Goal: Task Accomplishment & Management: Use online tool/utility

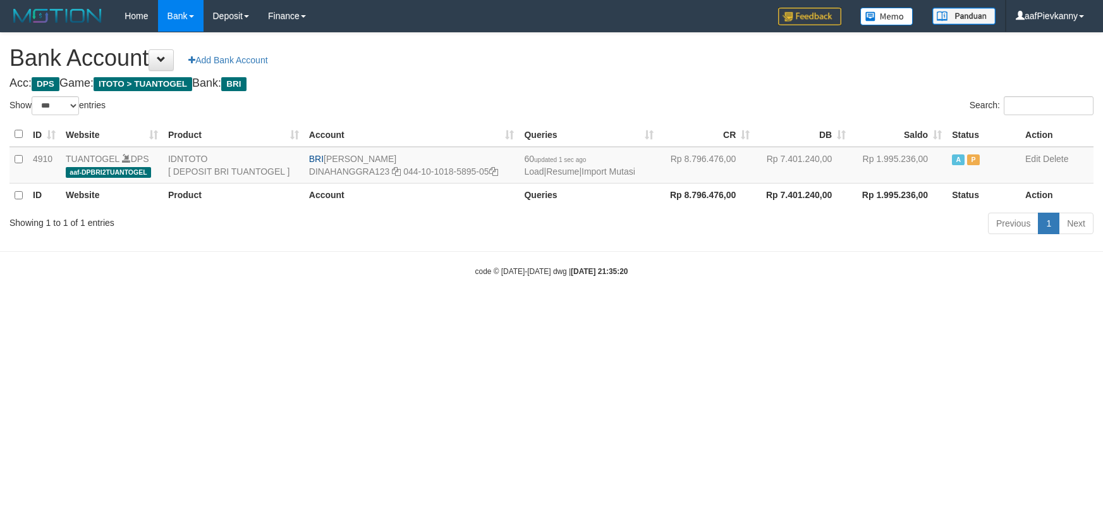
select select "***"
click at [623, 170] on link "Import Mutasi" at bounding box center [609, 171] width 54 height 10
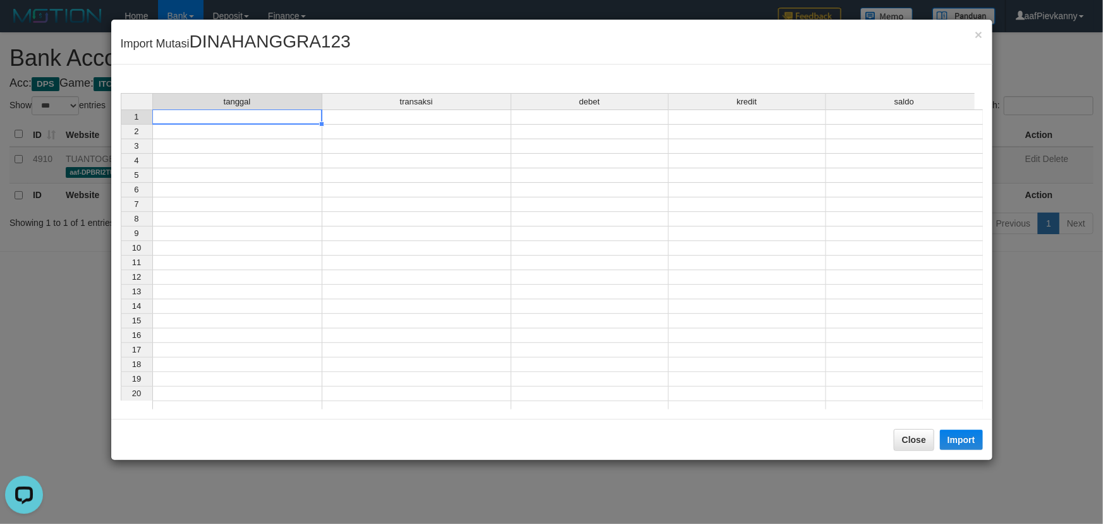
drag, startPoint x: 309, startPoint y: 118, endPoint x: 373, endPoint y: 181, distance: 90.3
click at [310, 120] on td at bounding box center [237, 116] width 170 height 15
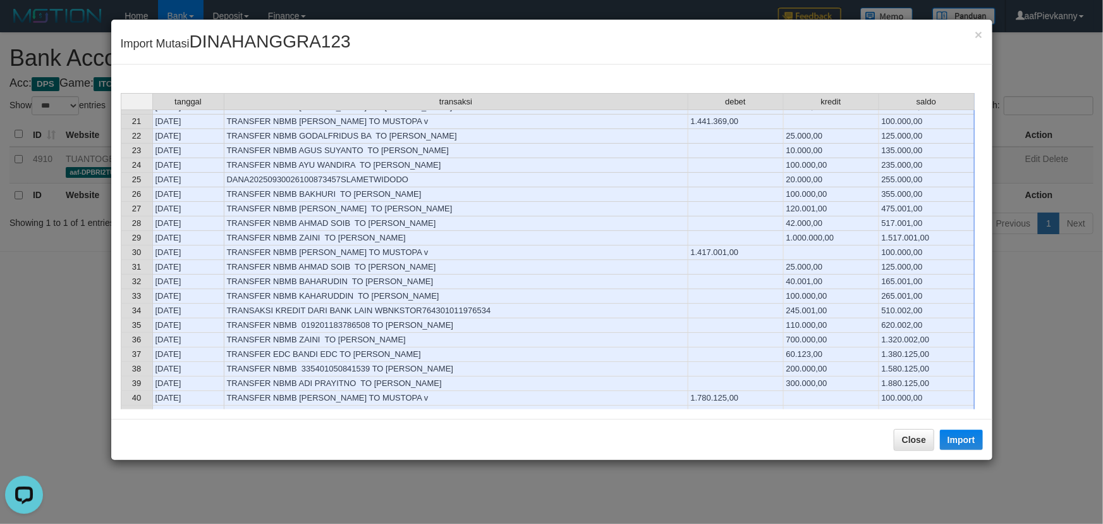
scroll to position [575, 0]
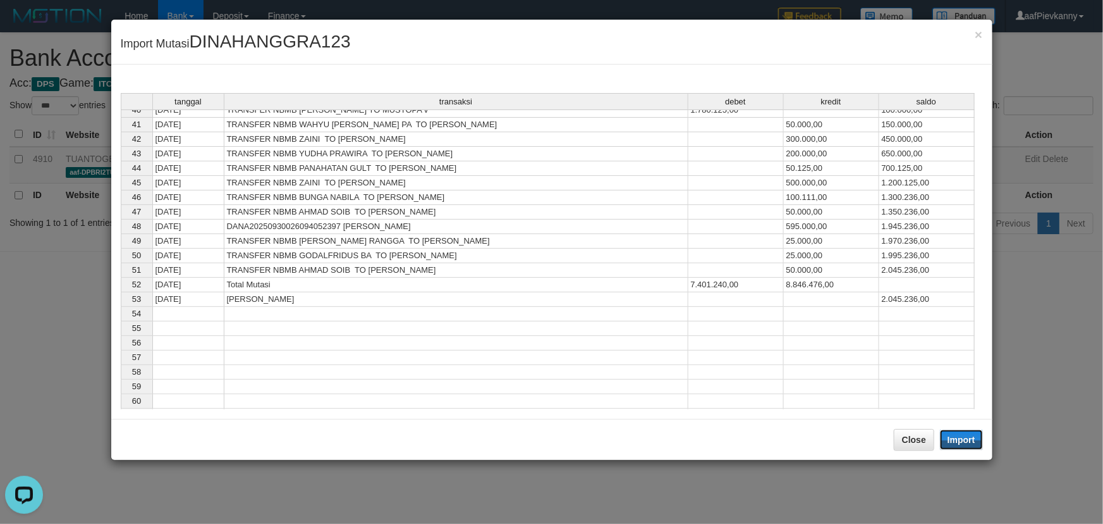
drag, startPoint x: 966, startPoint y: 439, endPoint x: 396, endPoint y: 0, distance: 719.5
click at [962, 429] on button "Import" at bounding box center [961, 439] width 43 height 20
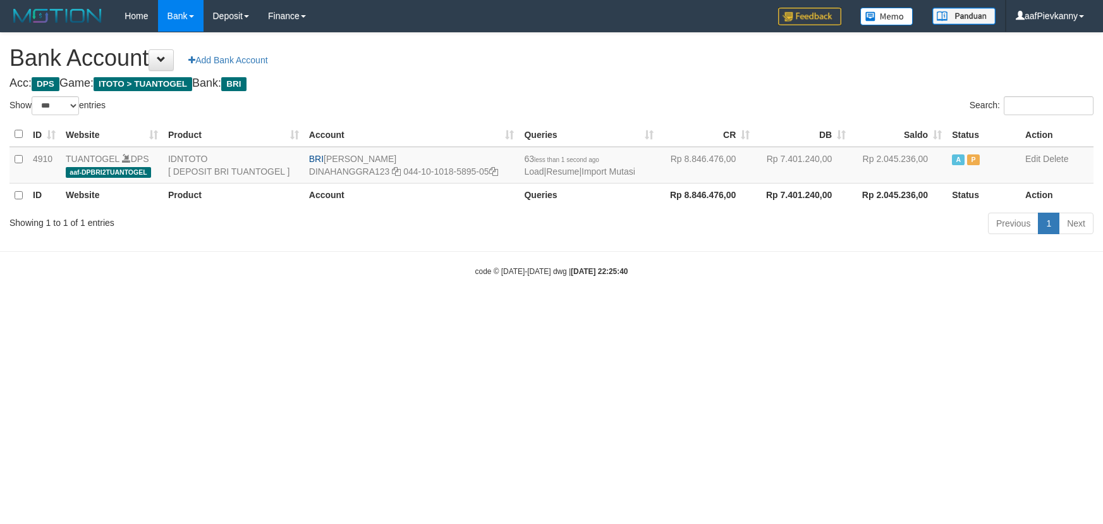
select select "***"
click at [623, 169] on link "Import Mutasi" at bounding box center [609, 171] width 54 height 10
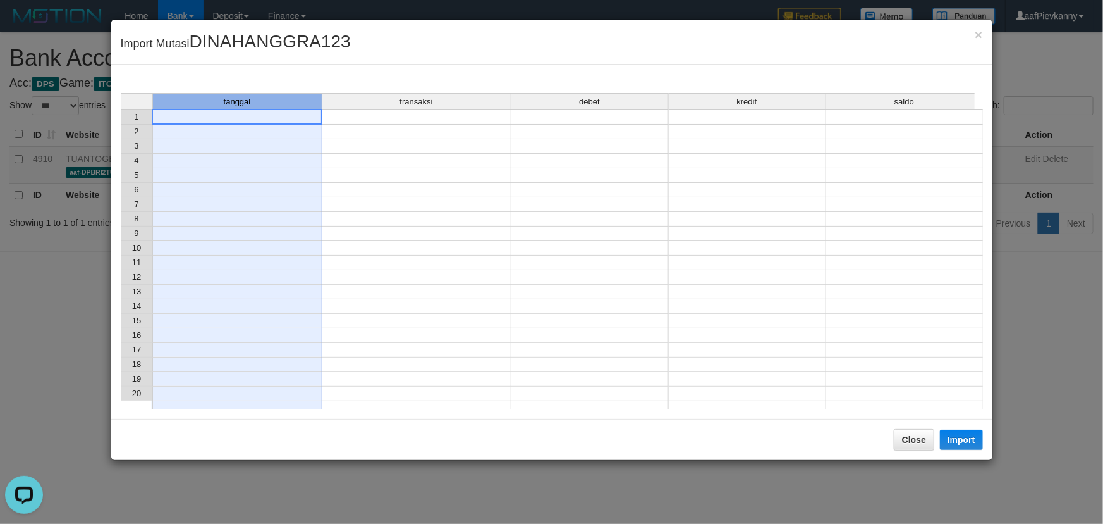
drag, startPoint x: 296, startPoint y: 108, endPoint x: 341, endPoint y: 116, distance: 46.2
click at [309, 111] on div "tanggal transaksi debet kredit saldo 1 2 3 4 5 6 7 8 9 10 11 12 13 14 15 16 17 …" at bounding box center [552, 251] width 862 height 316
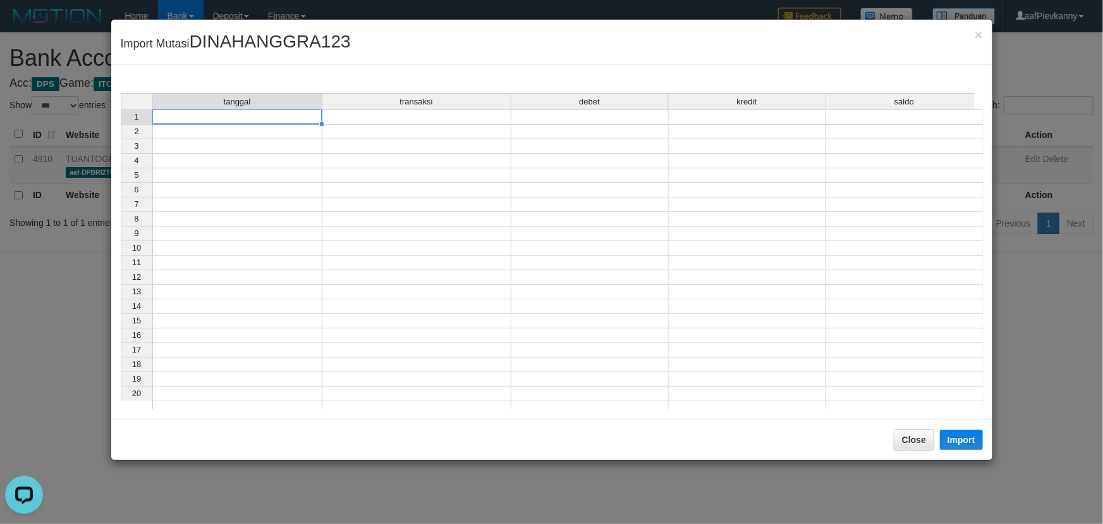
drag, startPoint x: 302, startPoint y: 113, endPoint x: 381, endPoint y: 138, distance: 82.8
click at [303, 114] on td at bounding box center [237, 116] width 170 height 15
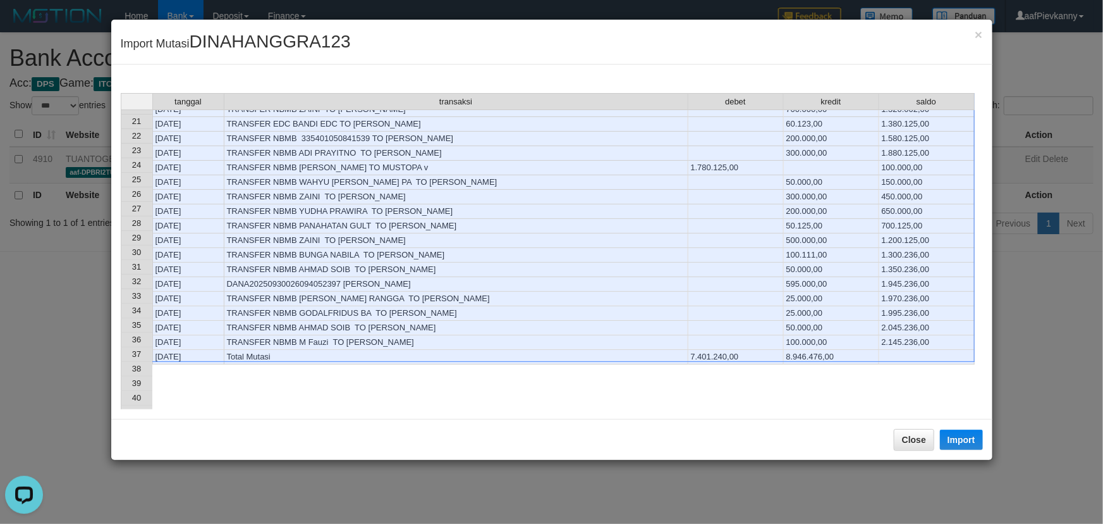
scroll to position [517, 0]
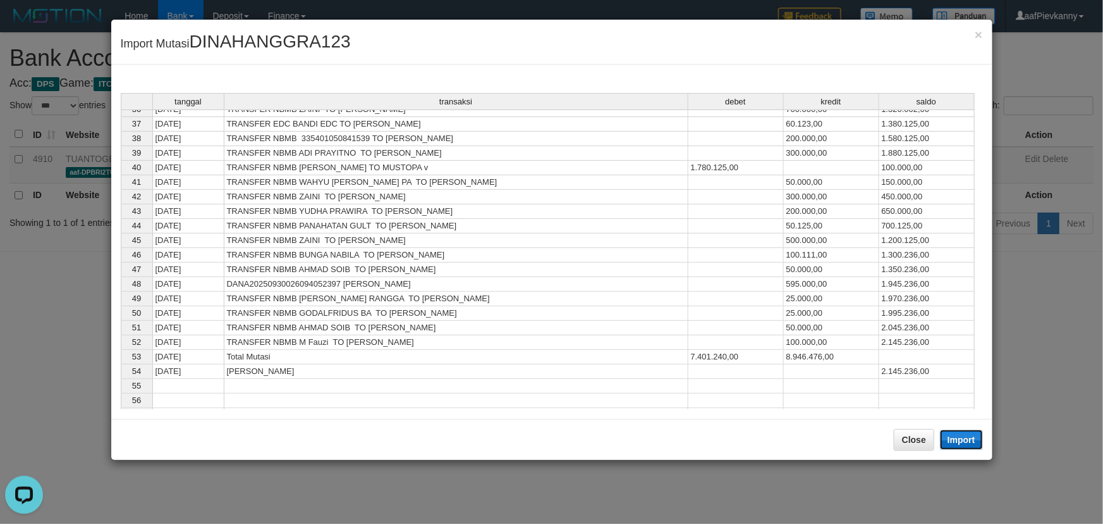
click at [960, 445] on button "Import" at bounding box center [961, 439] width 43 height 20
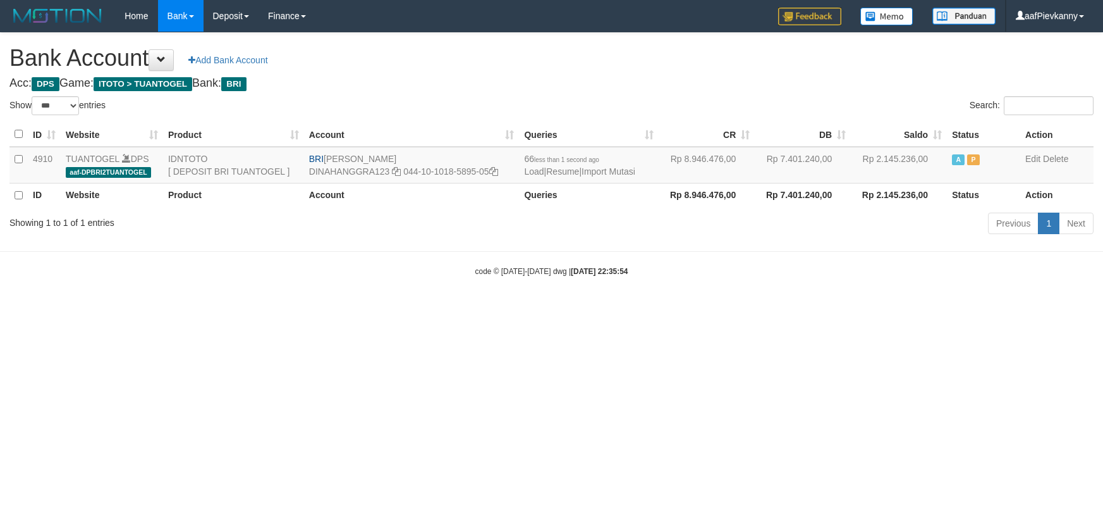
select select "***"
click at [615, 174] on link "Import Mutasi" at bounding box center [609, 171] width 54 height 10
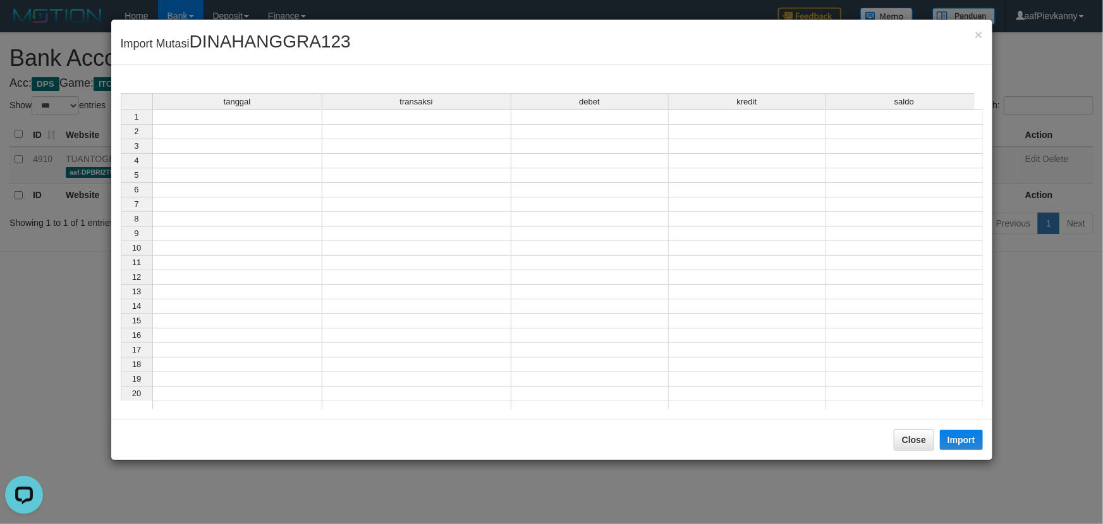
click at [264, 113] on td at bounding box center [237, 116] width 170 height 15
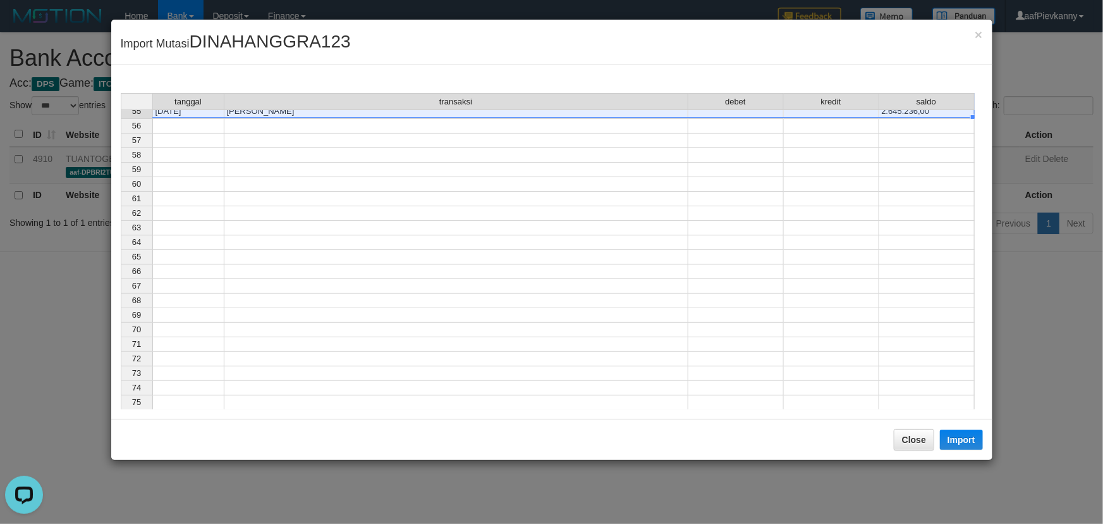
scroll to position [620, 0]
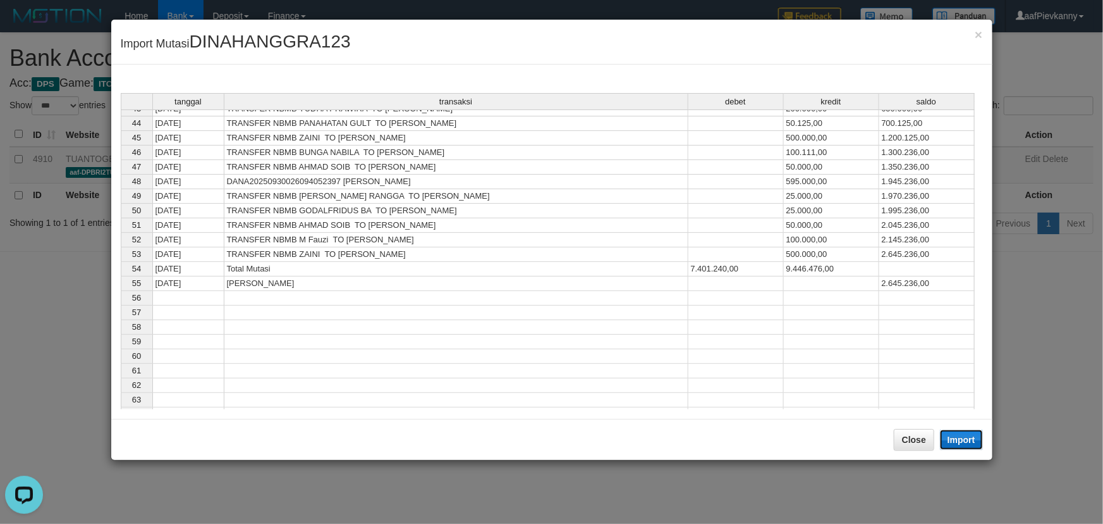
click at [970, 445] on button "Import" at bounding box center [961, 439] width 43 height 20
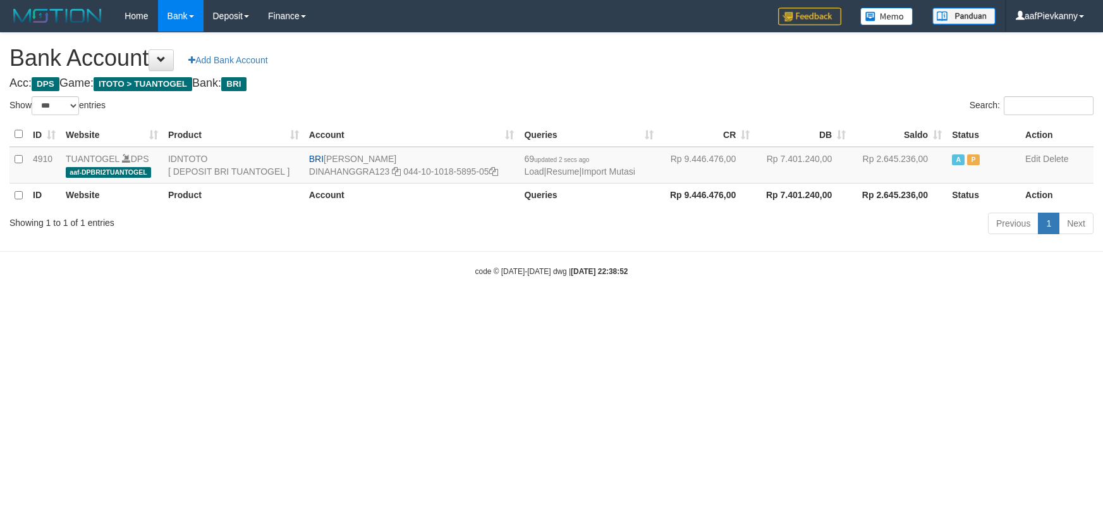
select select "***"
click at [630, 169] on link "Import Mutasi" at bounding box center [609, 171] width 54 height 10
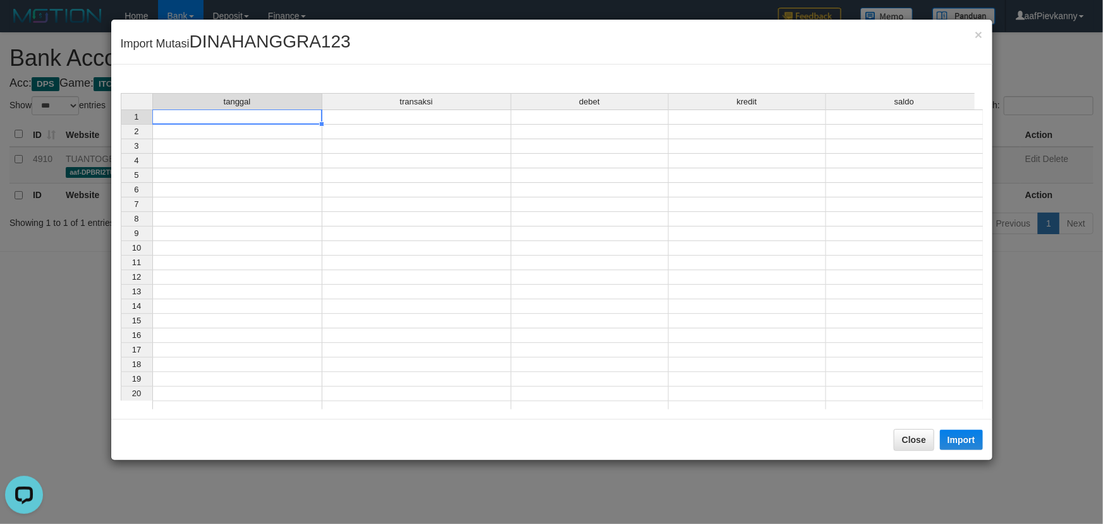
drag, startPoint x: 279, startPoint y: 113, endPoint x: 297, endPoint y: 116, distance: 17.4
click at [286, 114] on td at bounding box center [237, 116] width 170 height 15
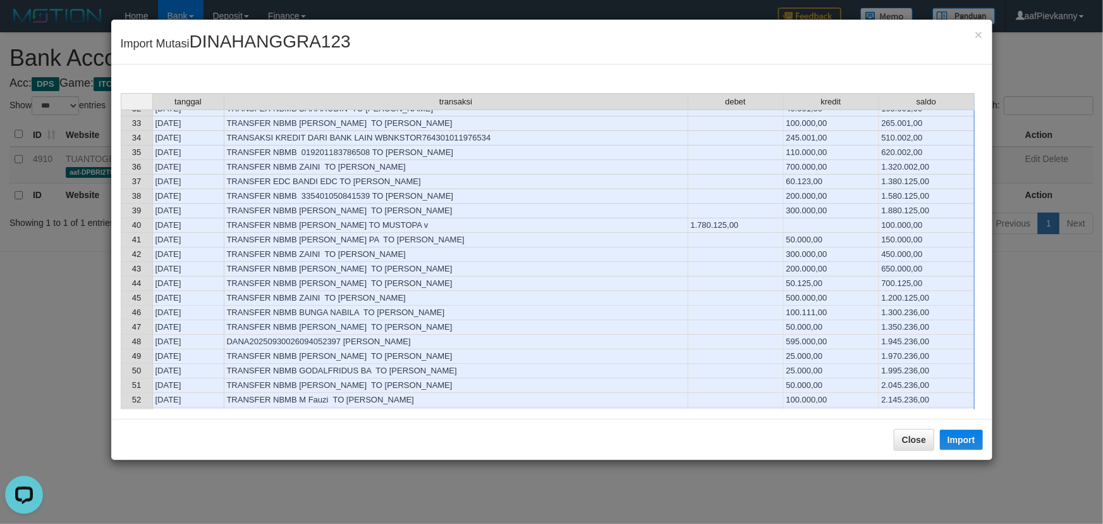
scroll to position [517, 0]
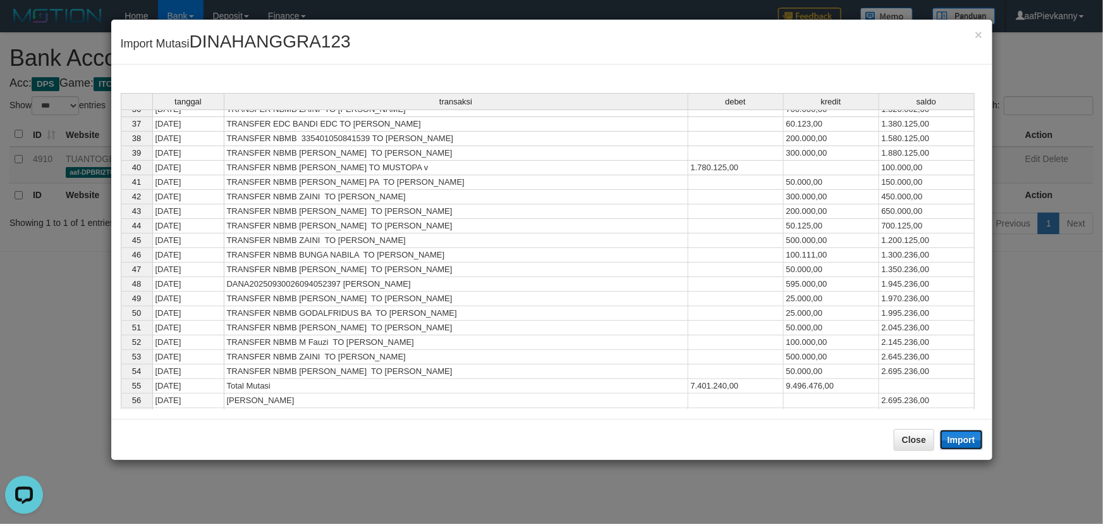
drag, startPoint x: 967, startPoint y: 439, endPoint x: 967, endPoint y: 446, distance: 7.6
click at [967, 446] on button "Import" at bounding box center [961, 439] width 43 height 20
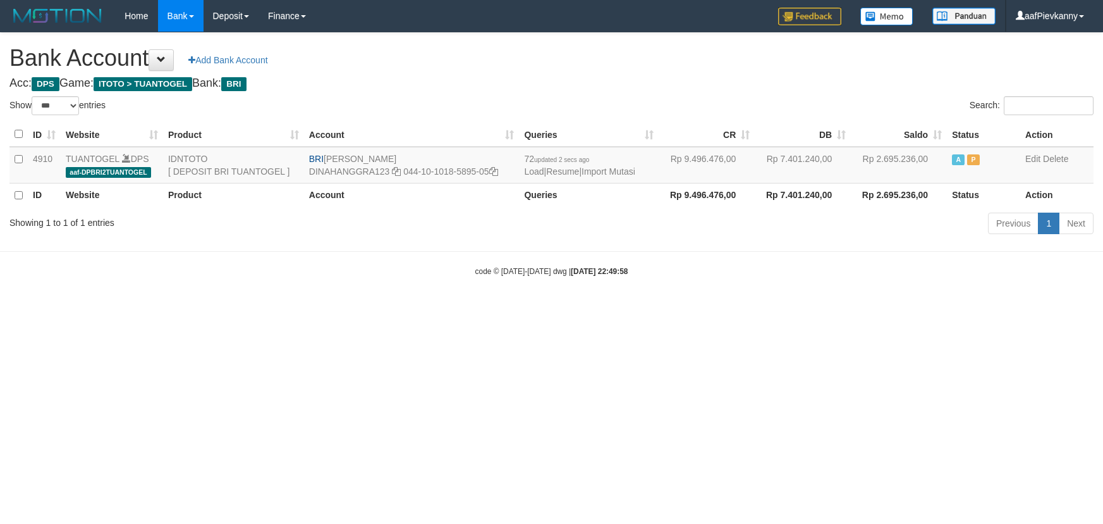
select select "***"
click at [619, 176] on td "72 updated 2 secs ago Load | Resume | Import Mutasi" at bounding box center [589, 165] width 140 height 37
click at [610, 171] on link "Import Mutasi" at bounding box center [609, 171] width 54 height 10
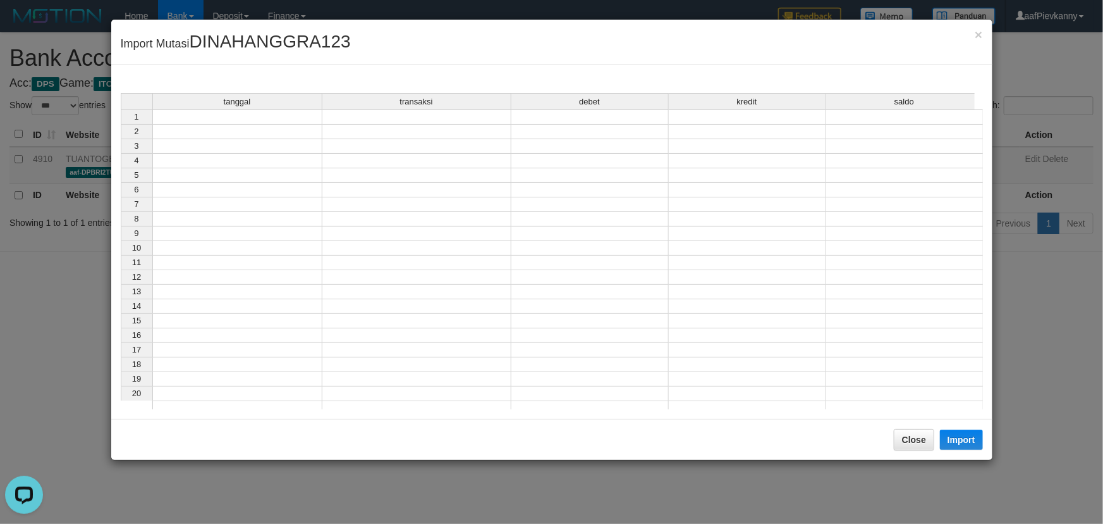
click at [239, 125] on tbody "1 2 3 4 5 6 7 8 9 10 11 12 13 14 15 16 17 18 19 20 21" at bounding box center [552, 262] width 863 height 306
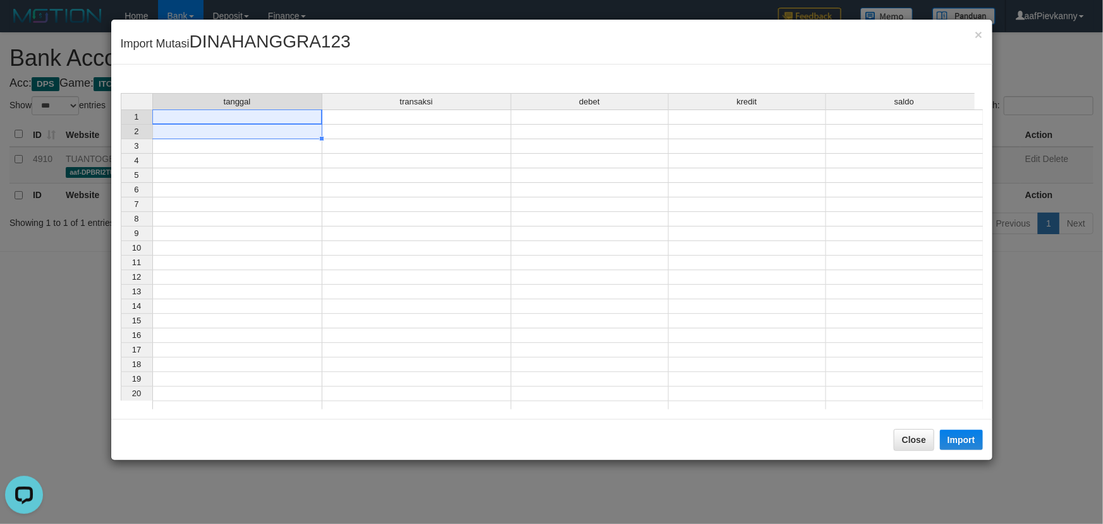
click at [309, 119] on td at bounding box center [237, 116] width 170 height 15
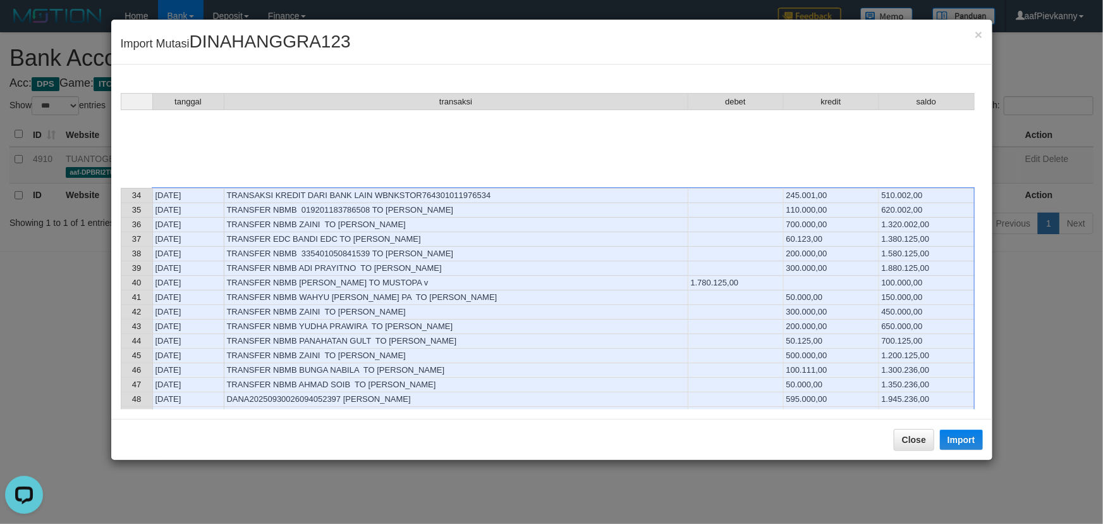
scroll to position [747, 0]
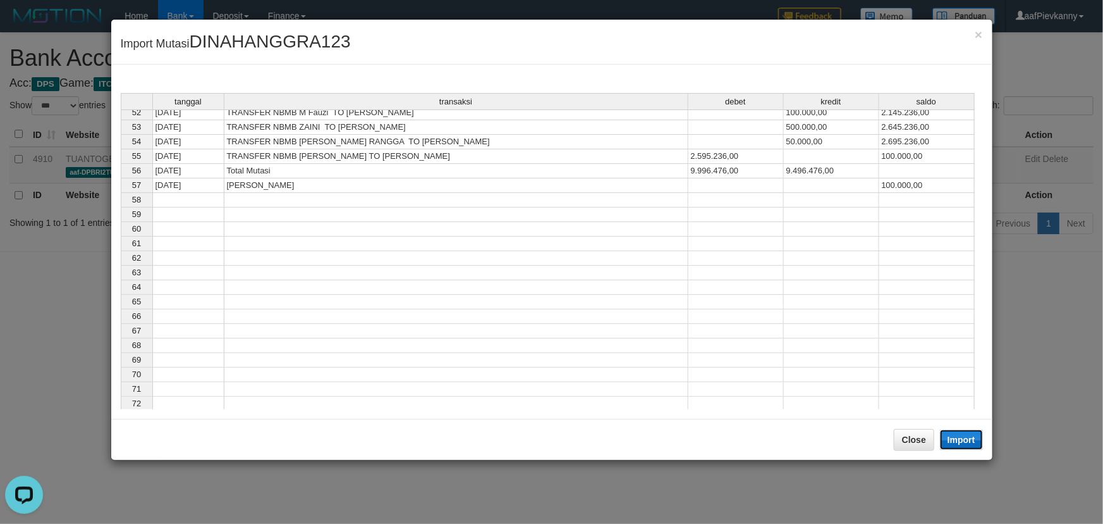
click at [962, 441] on button "Import" at bounding box center [961, 439] width 43 height 20
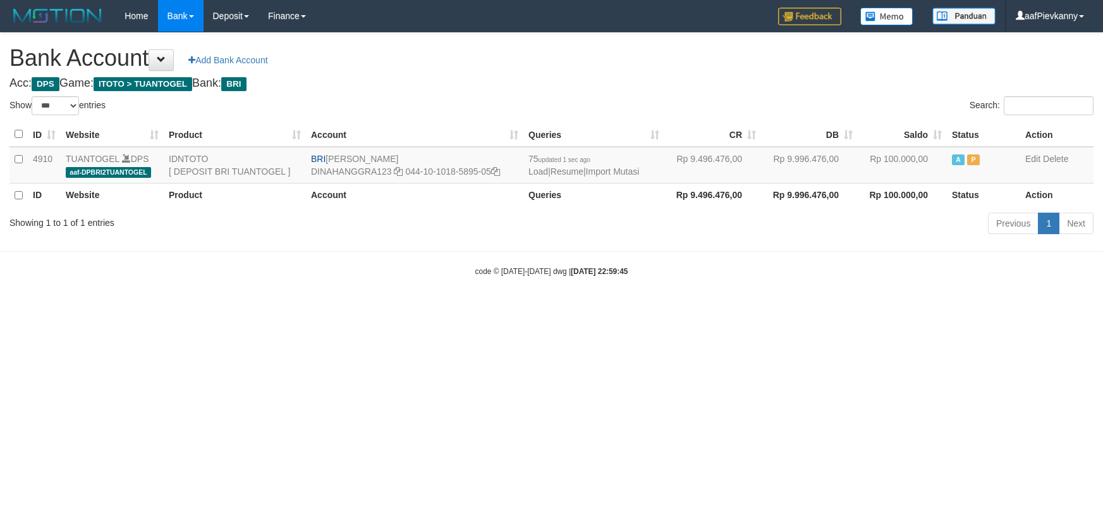
select select "***"
click at [617, 170] on link "Import Mutasi" at bounding box center [613, 171] width 54 height 10
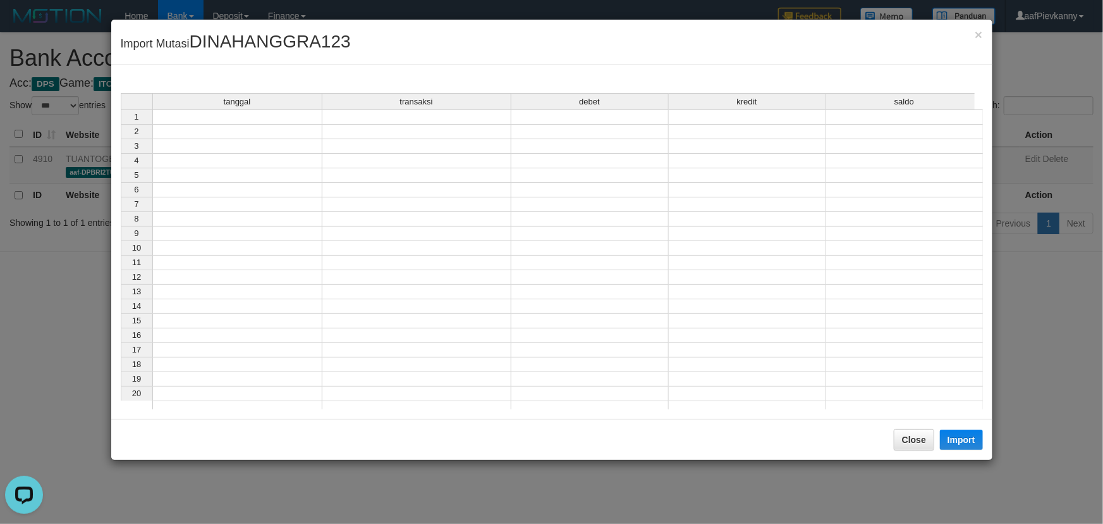
drag, startPoint x: 276, startPoint y: 114, endPoint x: 297, endPoint y: 117, distance: 21.1
click at [280, 115] on td at bounding box center [237, 116] width 170 height 15
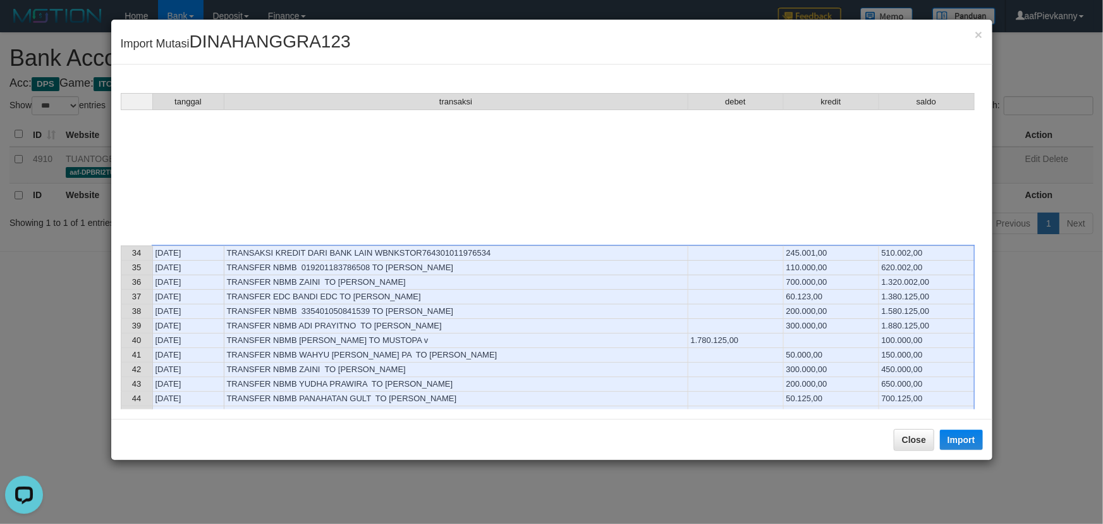
scroll to position [632, 0]
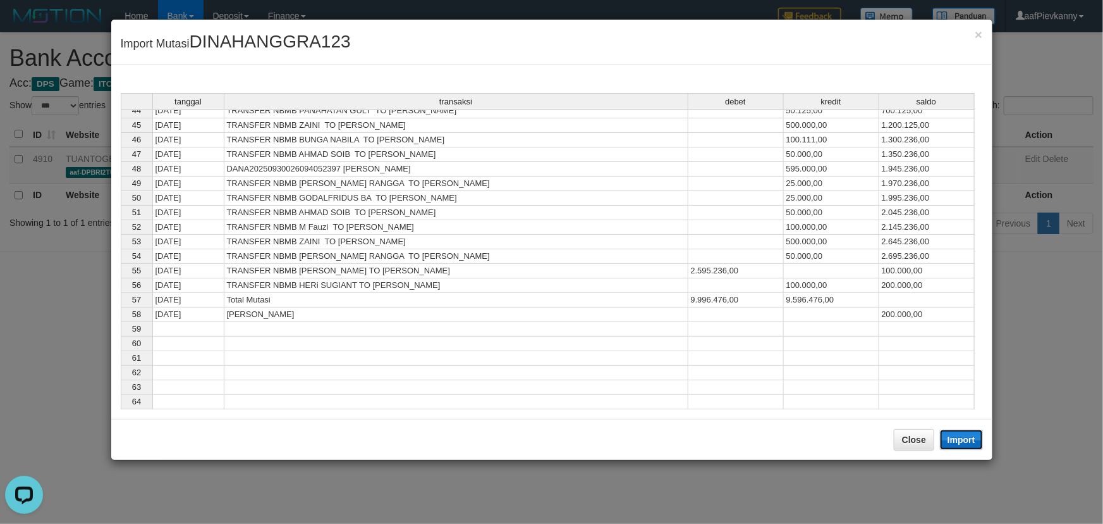
click at [973, 440] on button "Import" at bounding box center [961, 439] width 43 height 20
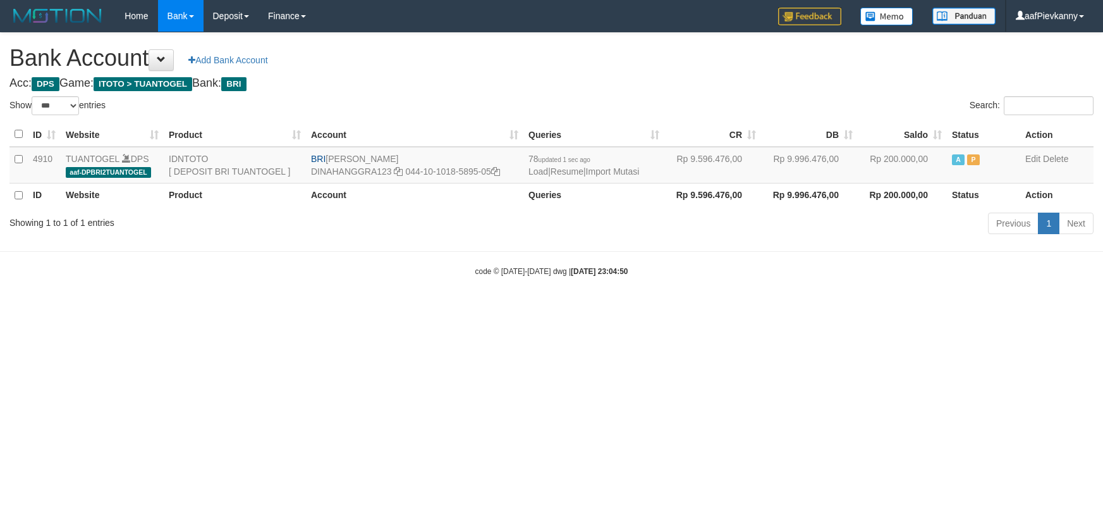
select select "***"
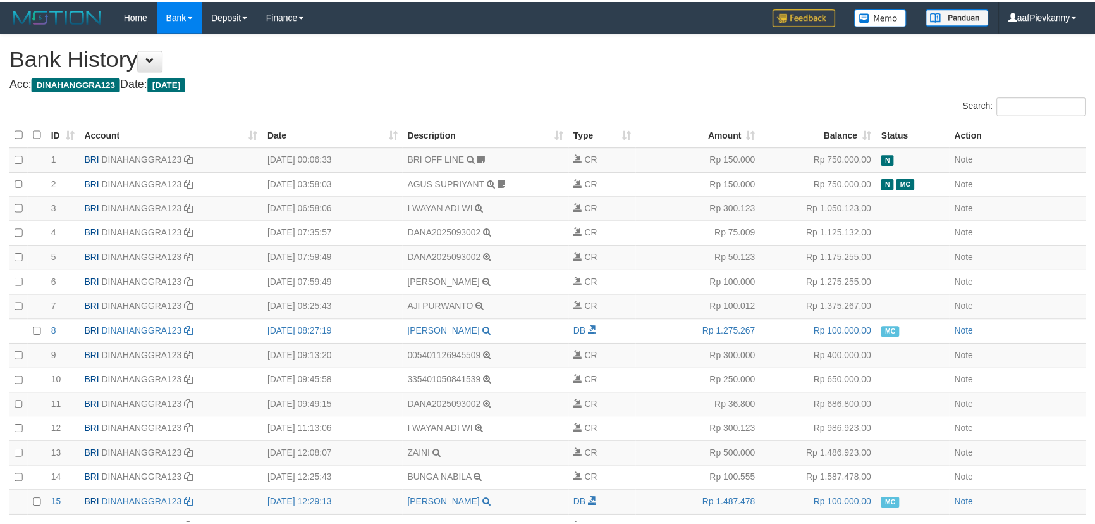
scroll to position [1701, 0]
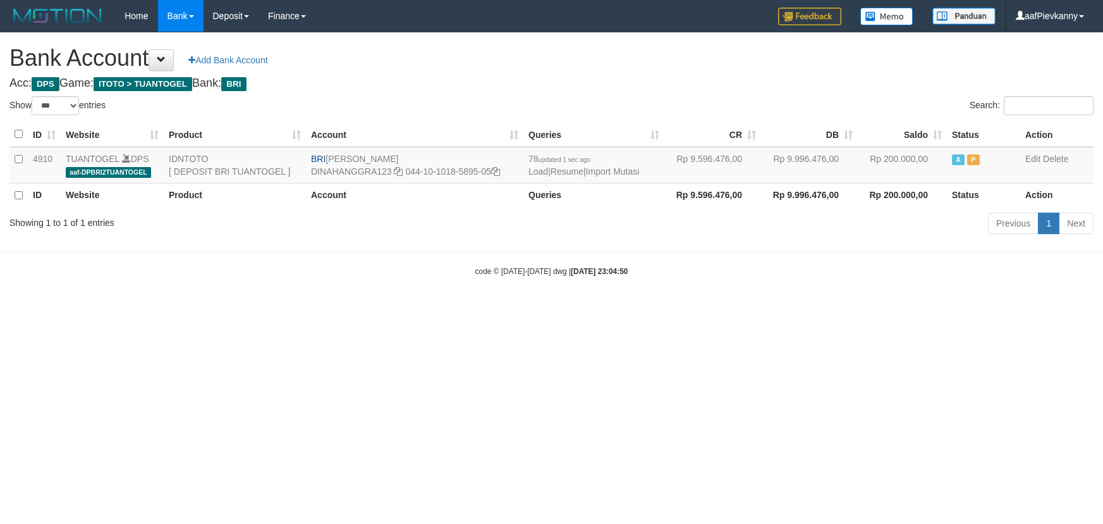
select select "***"
click at [621, 171] on link "Import Mutasi" at bounding box center [613, 171] width 54 height 10
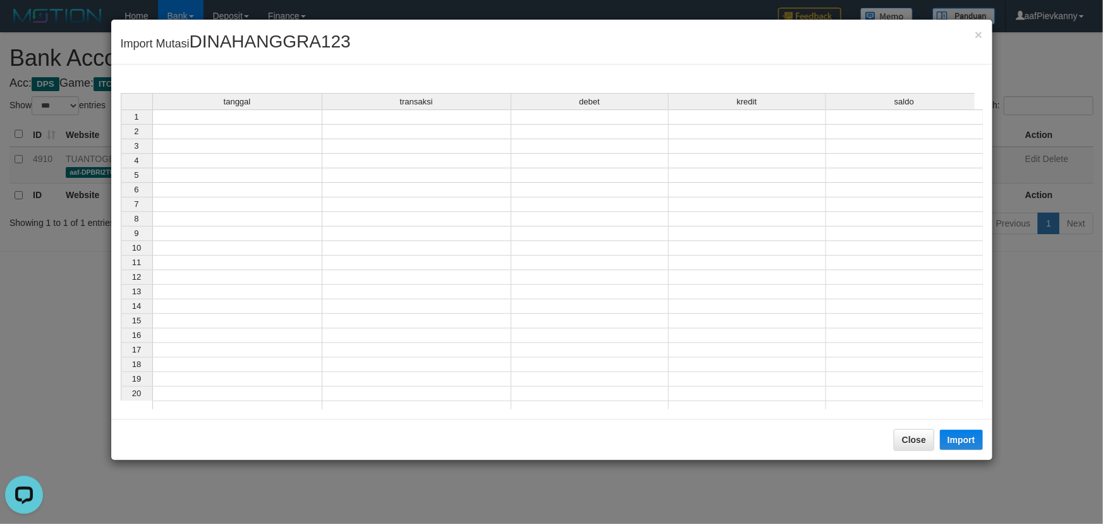
click at [233, 116] on td at bounding box center [237, 116] width 170 height 15
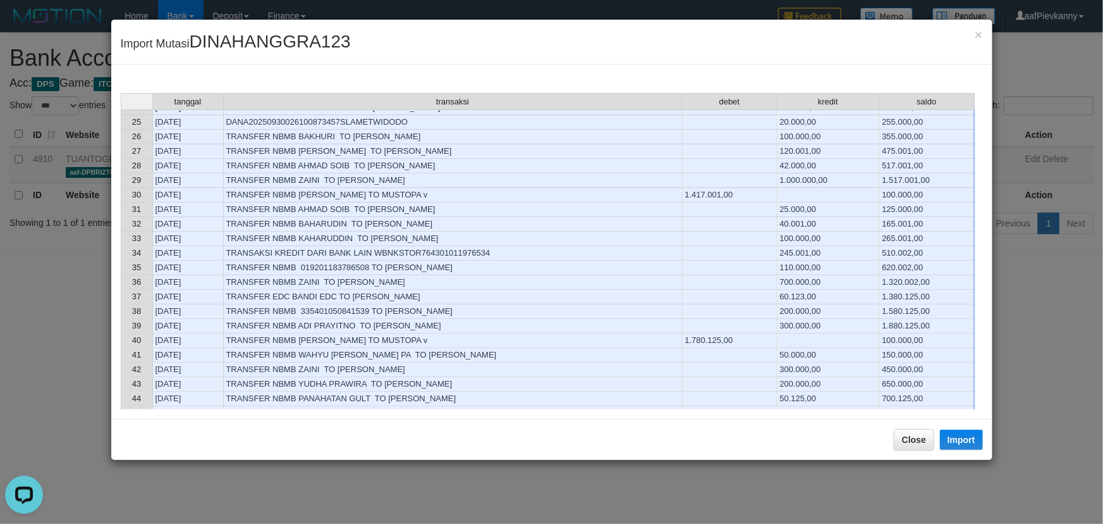
scroll to position [575, 0]
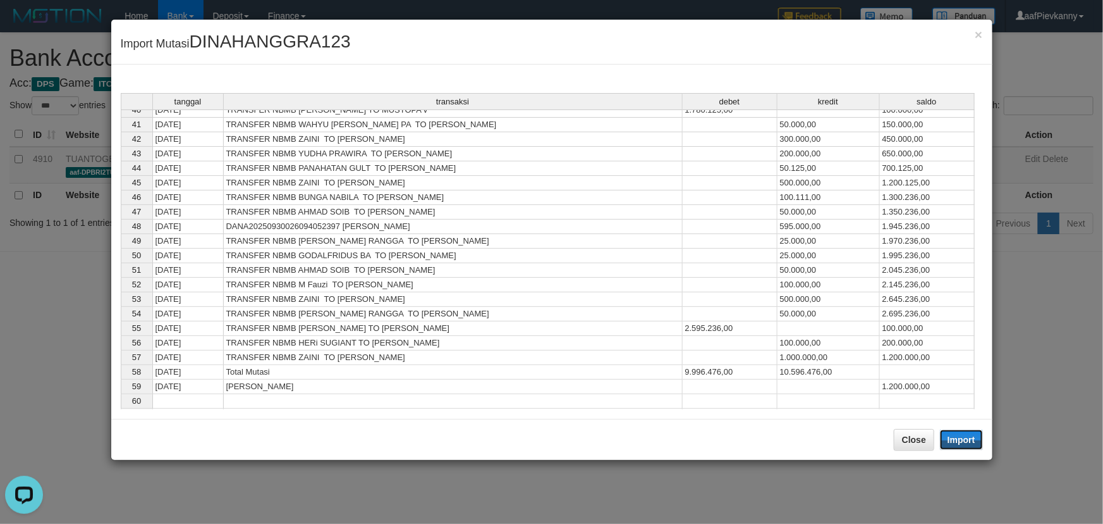
drag, startPoint x: 969, startPoint y: 443, endPoint x: 348, endPoint y: 0, distance: 762.5
click at [969, 442] on button "Import" at bounding box center [961, 439] width 43 height 20
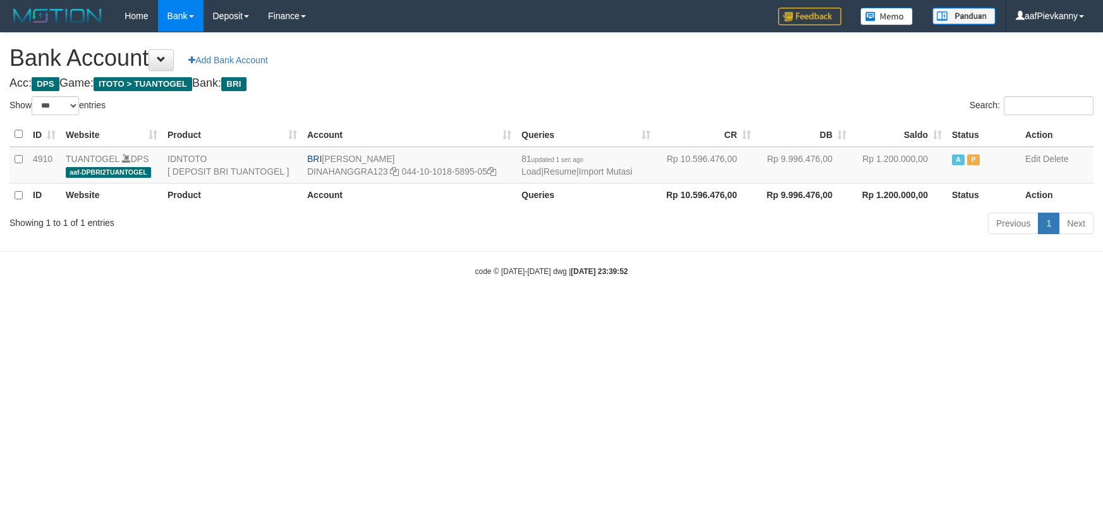
select select "***"
click at [623, 169] on link "Import Mutasi" at bounding box center [606, 171] width 54 height 10
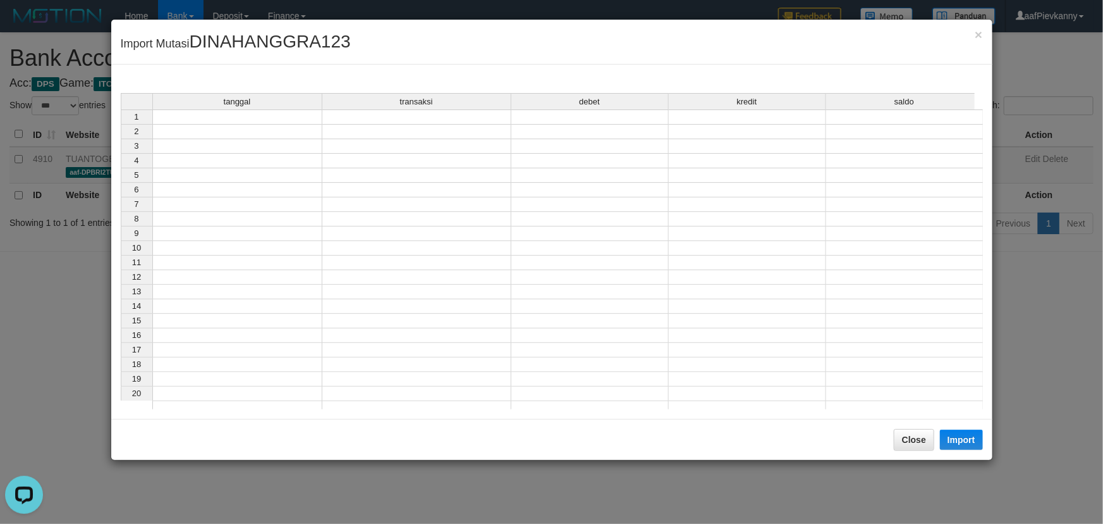
drag, startPoint x: 302, startPoint y: 114, endPoint x: 321, endPoint y: 122, distance: 19.8
click at [304, 115] on td at bounding box center [237, 116] width 170 height 15
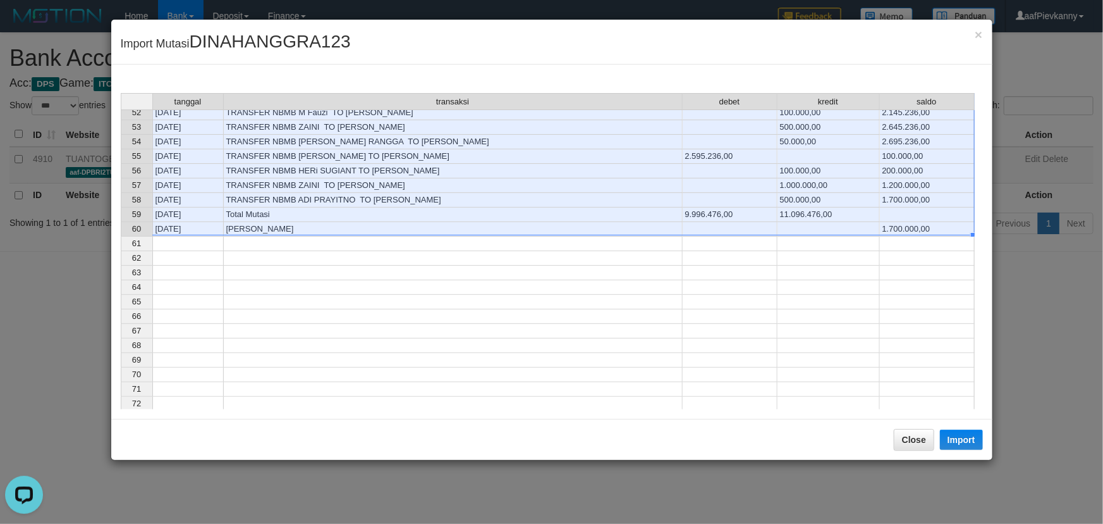
scroll to position [575, 0]
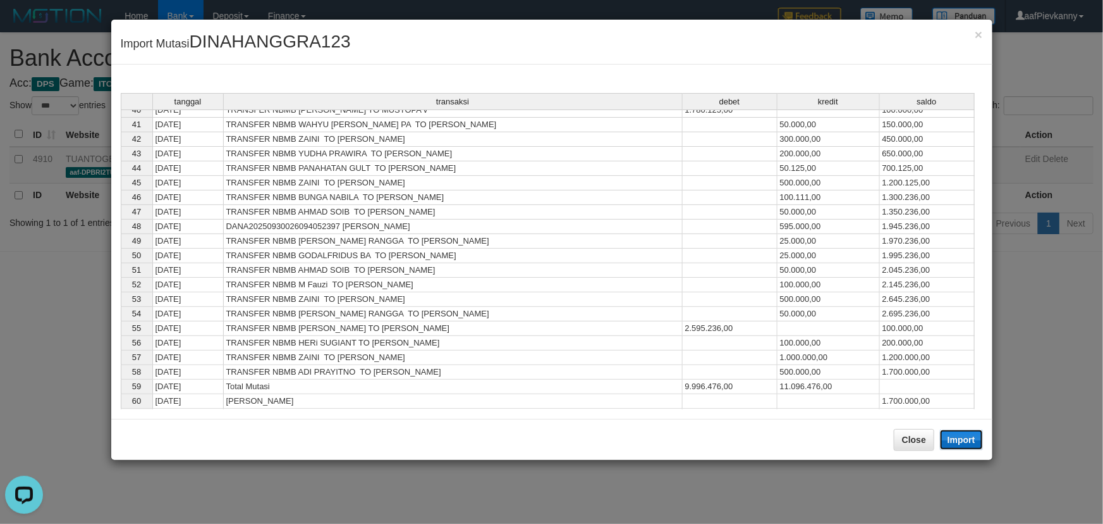
click at [975, 440] on button "Import" at bounding box center [961, 439] width 43 height 20
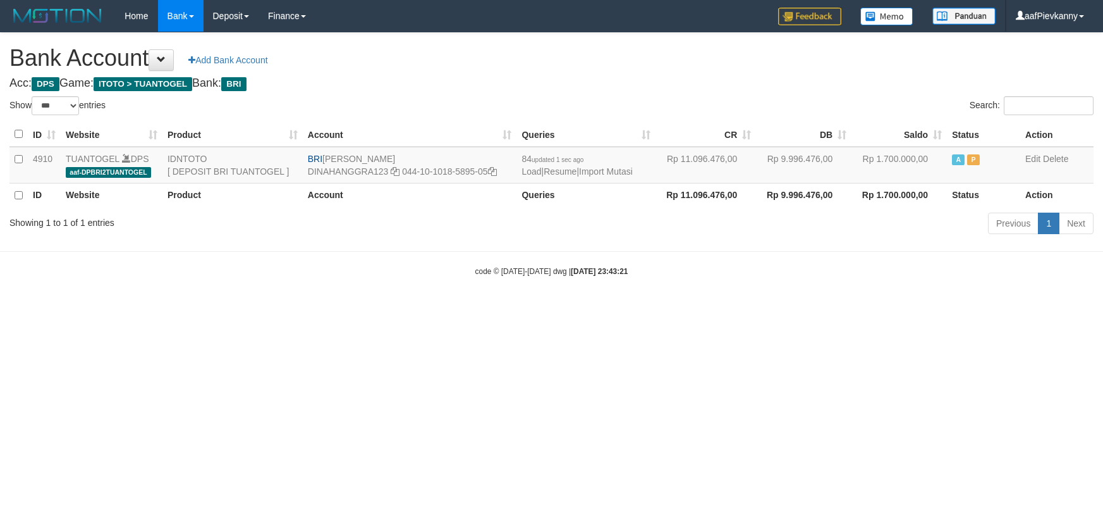
select select "***"
click at [621, 166] on link "Import Mutasi" at bounding box center [606, 171] width 54 height 10
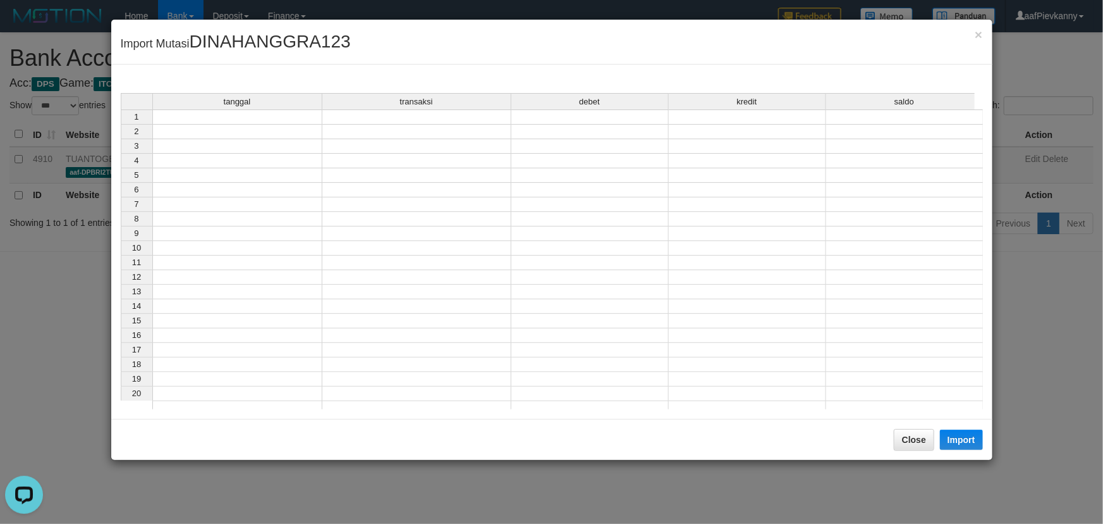
click at [121, 123] on div "tanggal transaksi debet kredit saldo 1 2 3 4 5 6 7 8 9 10 11 12 13 14 15 16 17 …" at bounding box center [121, 254] width 0 height 322
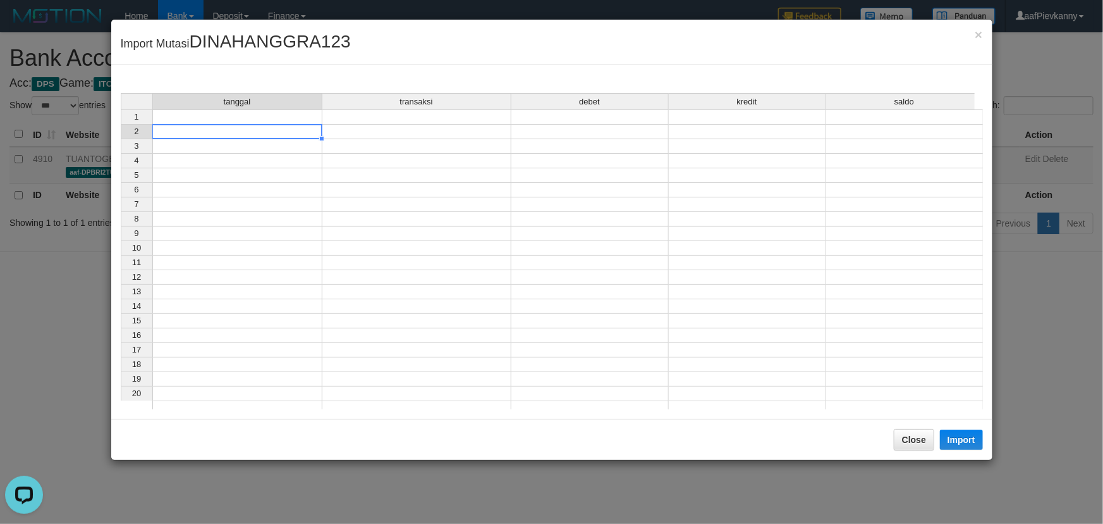
click at [305, 118] on td at bounding box center [237, 116] width 170 height 15
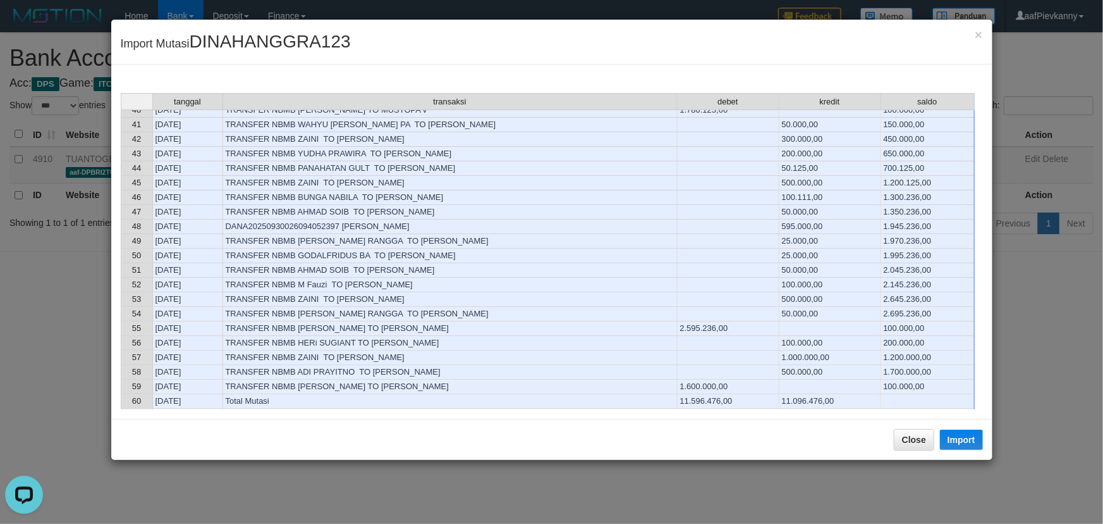
scroll to position [632, 0]
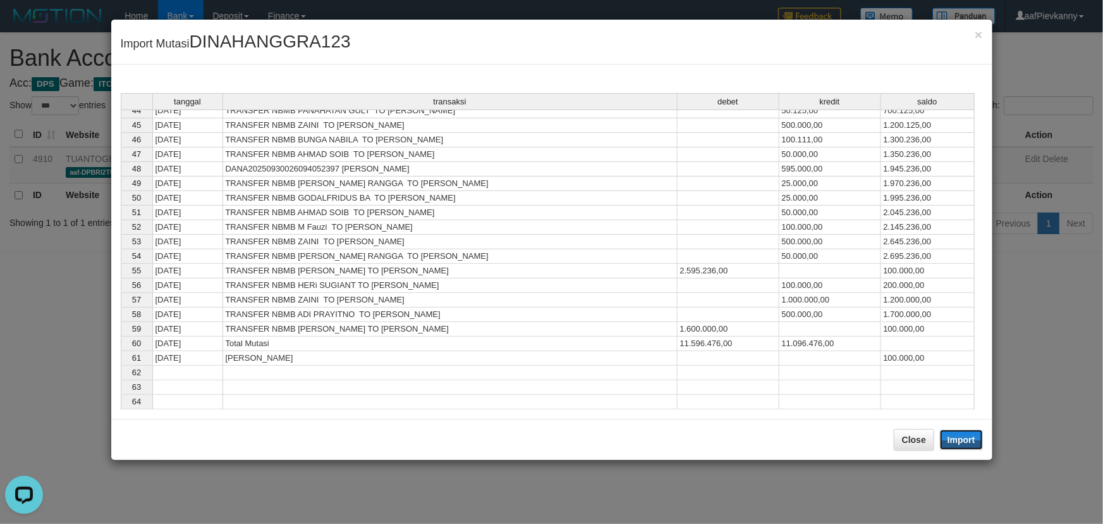
drag, startPoint x: 957, startPoint y: 432, endPoint x: 490, endPoint y: 205, distance: 519.8
click at [962, 432] on button "Import" at bounding box center [961, 439] width 43 height 20
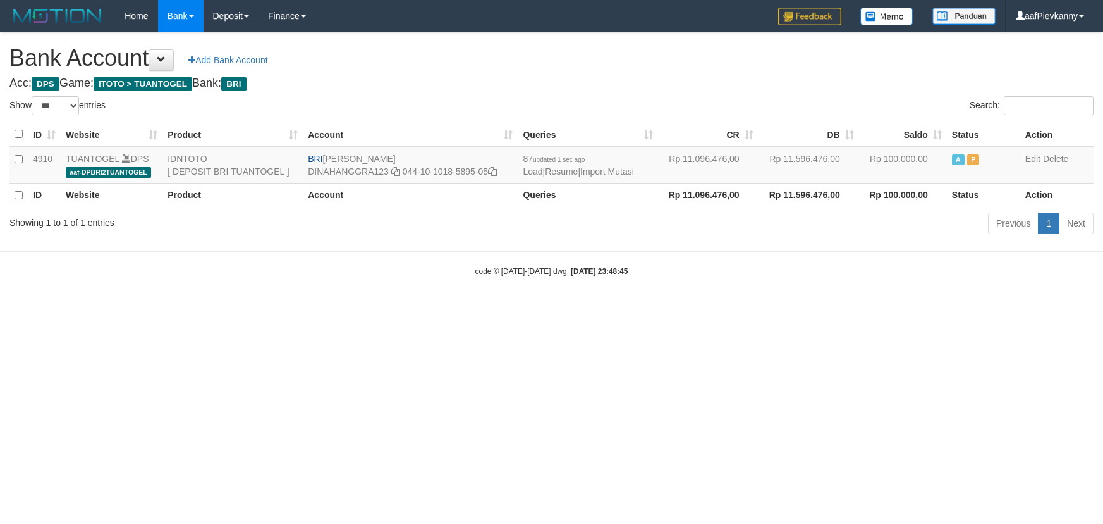
select select "***"
